Goal: Task Accomplishment & Management: Use online tool/utility

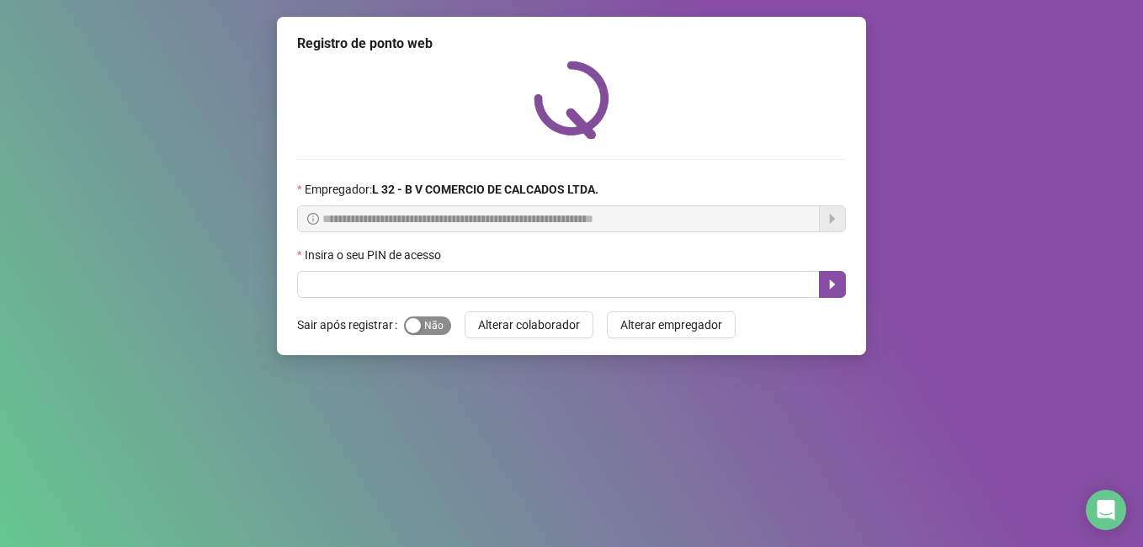
click at [432, 327] on span "Sim Não" at bounding box center [427, 325] width 47 height 19
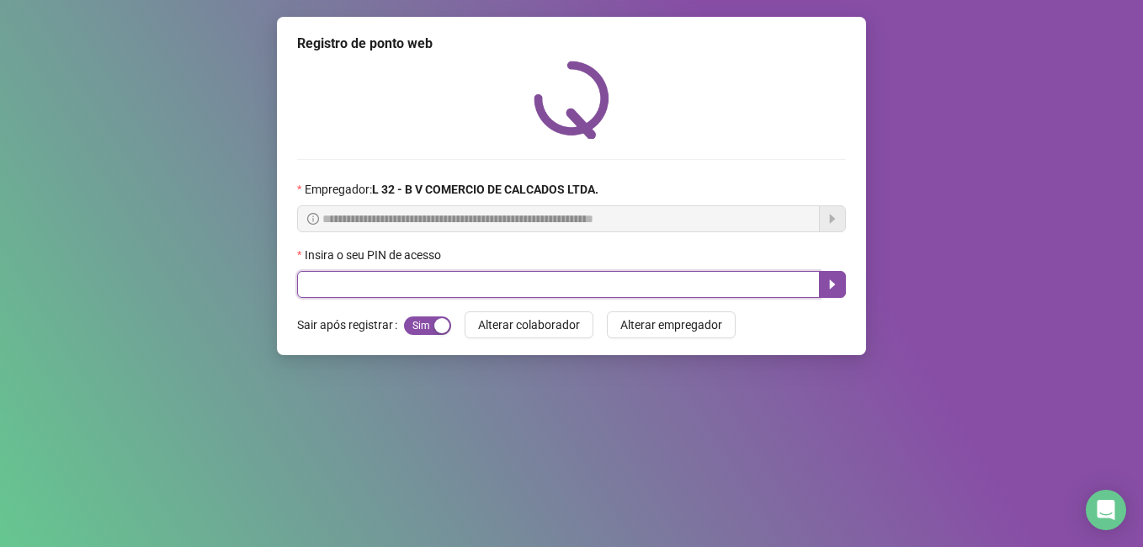
click at [433, 283] on input "text" at bounding box center [558, 284] width 523 height 27
type input "*****"
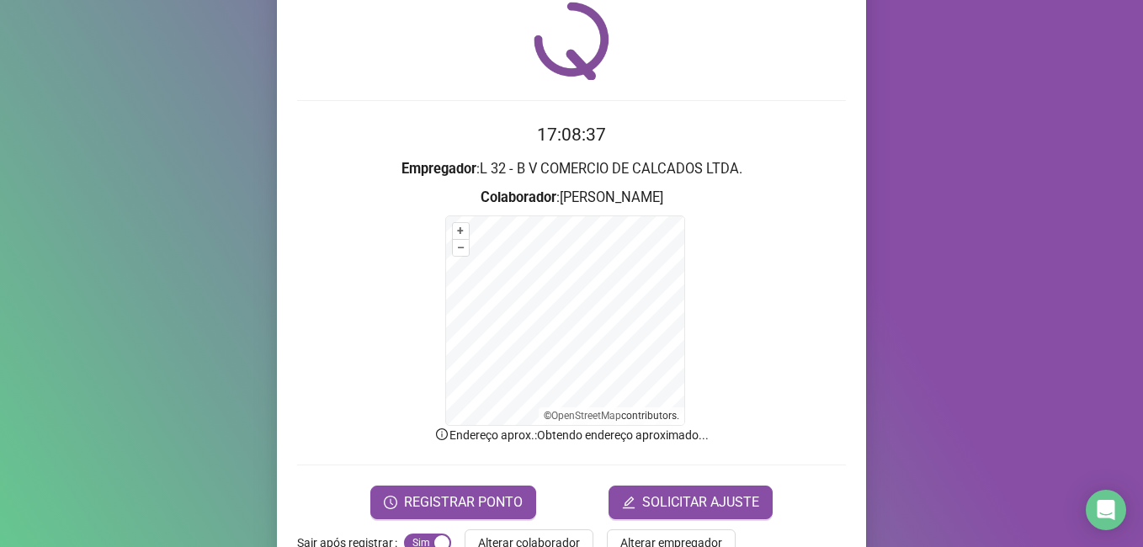
scroll to position [105, 0]
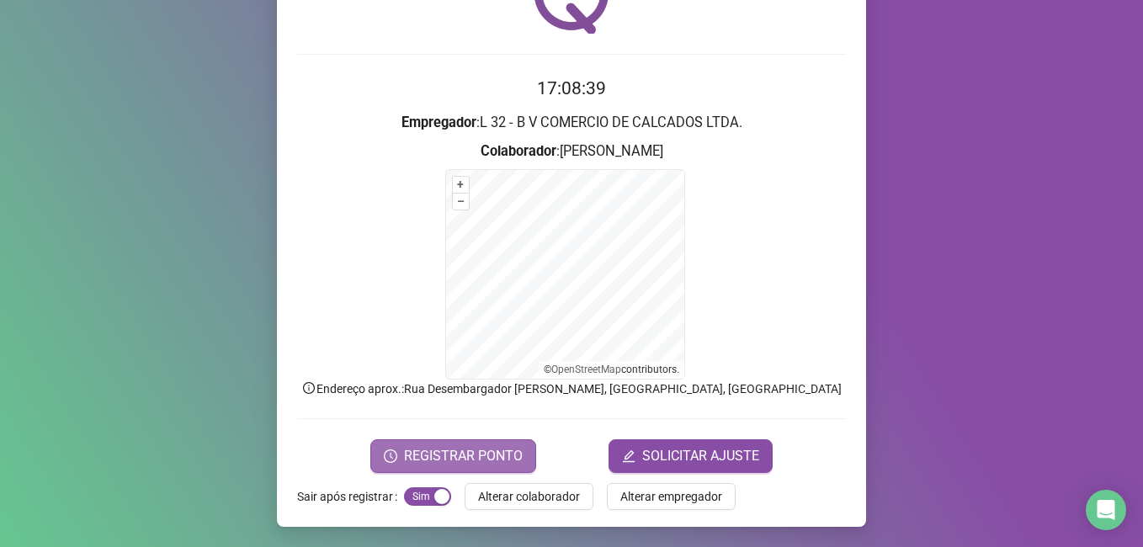
click at [499, 455] on span "REGISTRAR PONTO" at bounding box center [463, 456] width 119 height 20
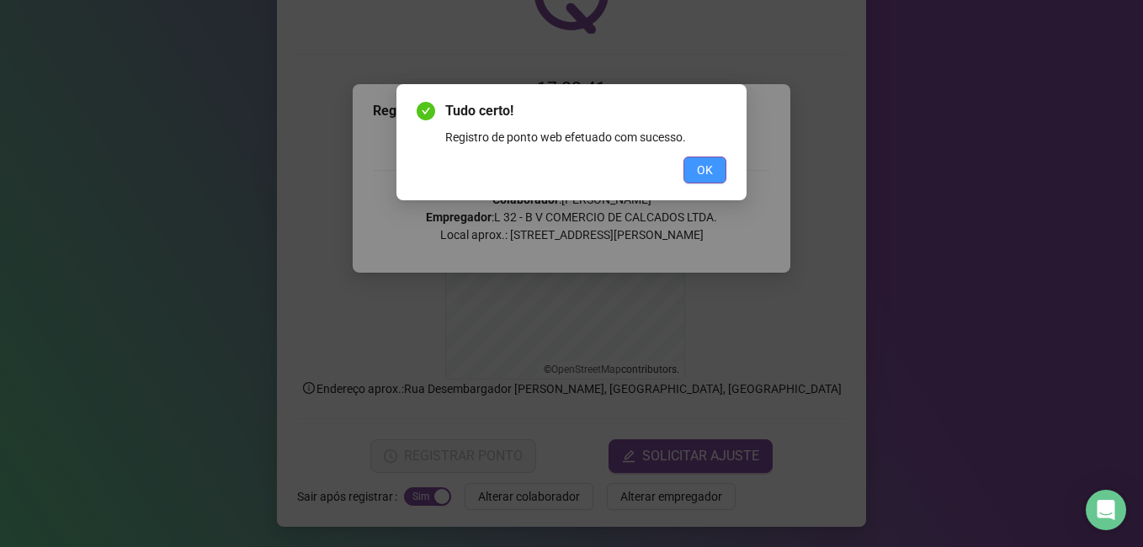
click at [694, 169] on button "OK" at bounding box center [704, 170] width 43 height 27
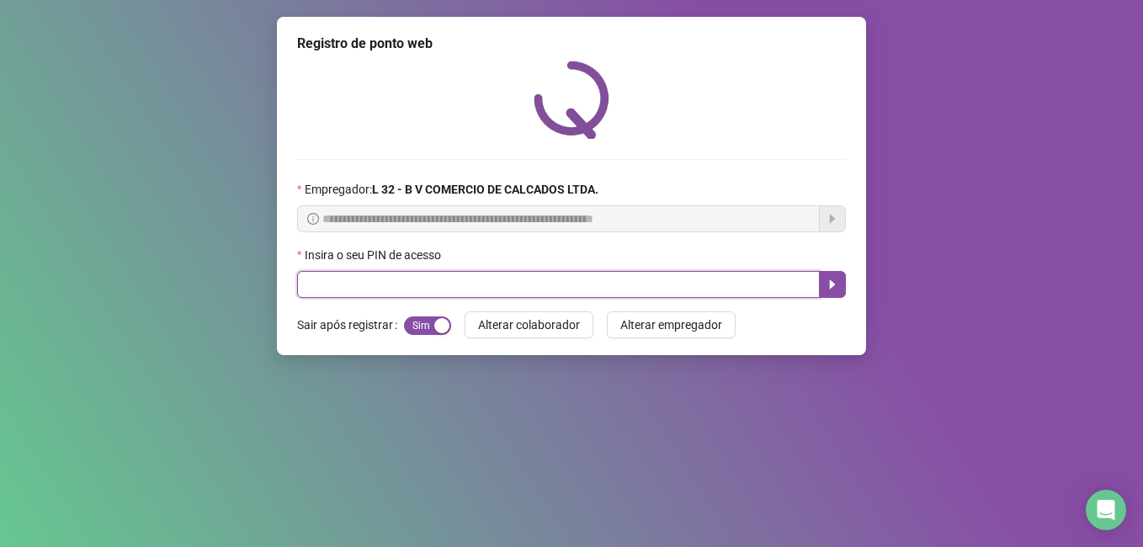
click at [530, 286] on input "text" at bounding box center [558, 284] width 523 height 27
type input "*****"
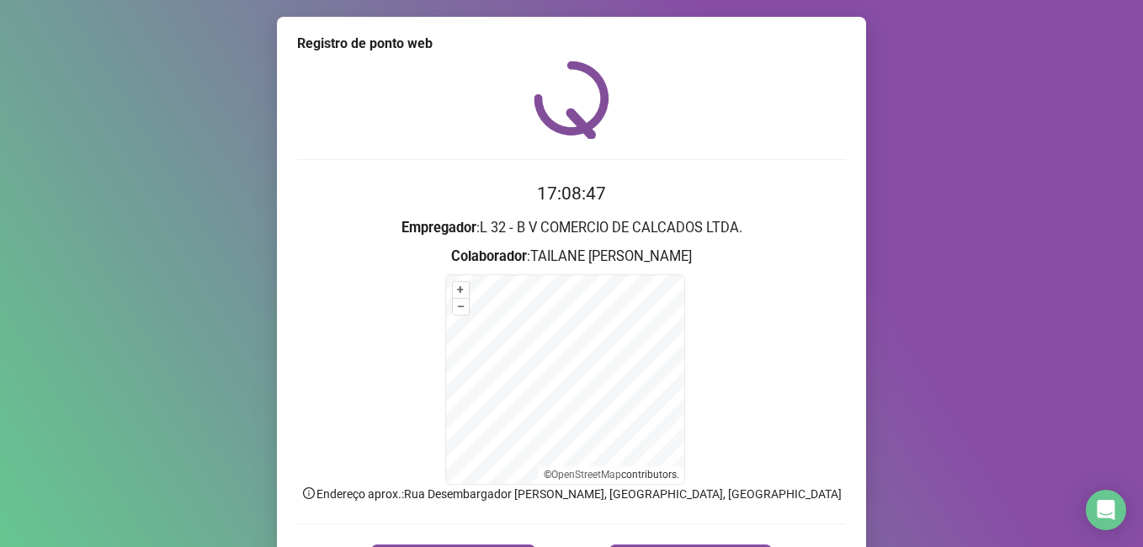
scroll to position [105, 0]
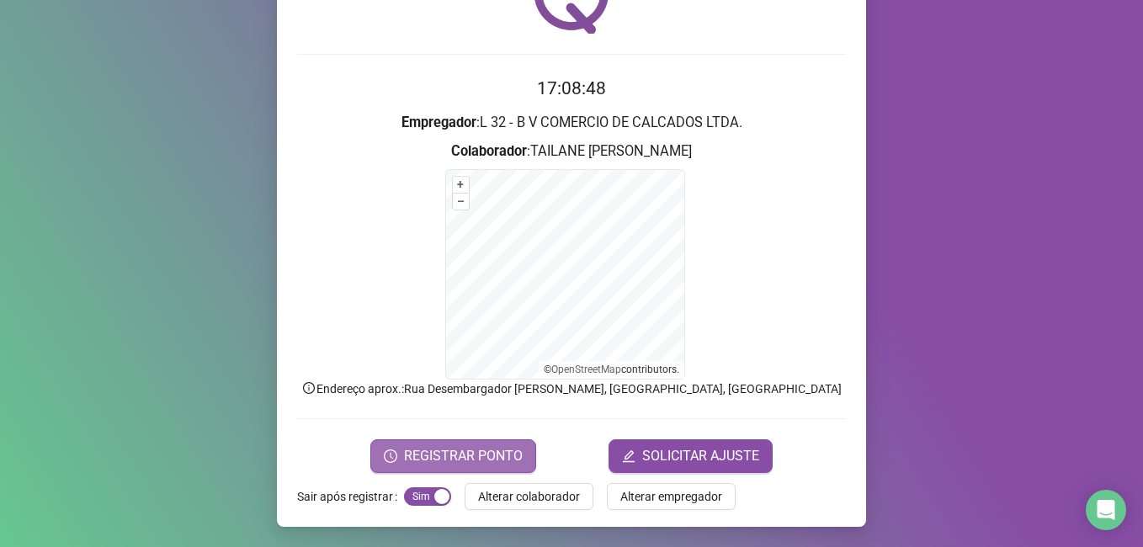
click at [444, 463] on span "REGISTRAR PONTO" at bounding box center [463, 456] width 119 height 20
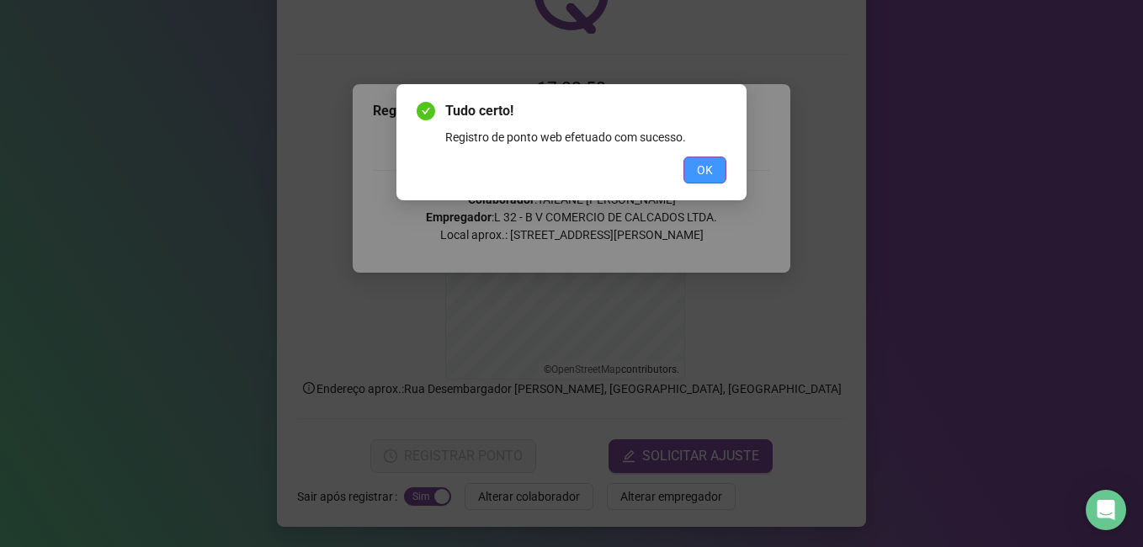
click at [718, 168] on button "OK" at bounding box center [704, 170] width 43 height 27
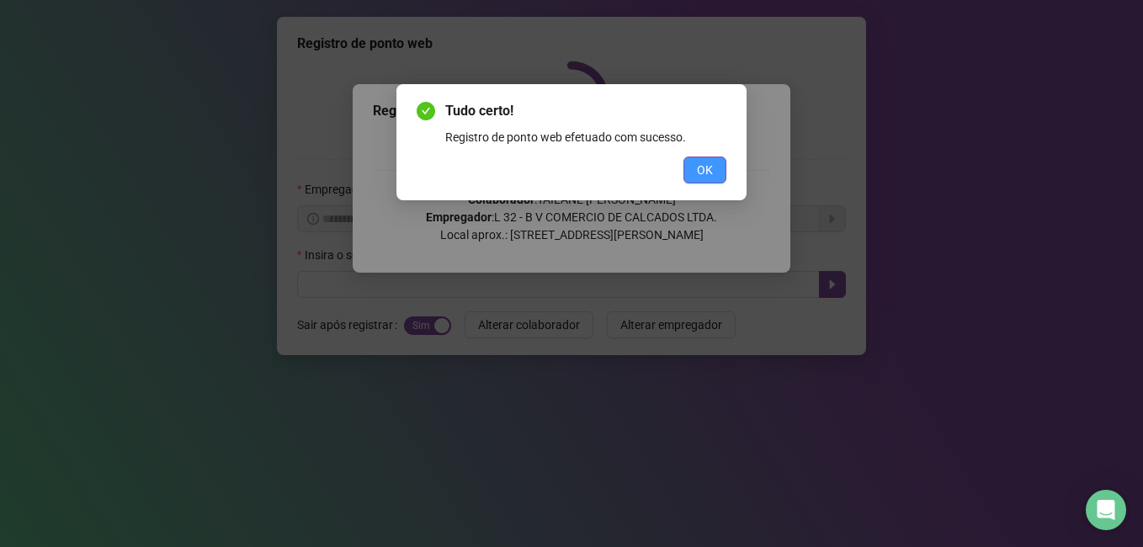
scroll to position [0, 0]
